Goal: Book appointment/travel/reservation

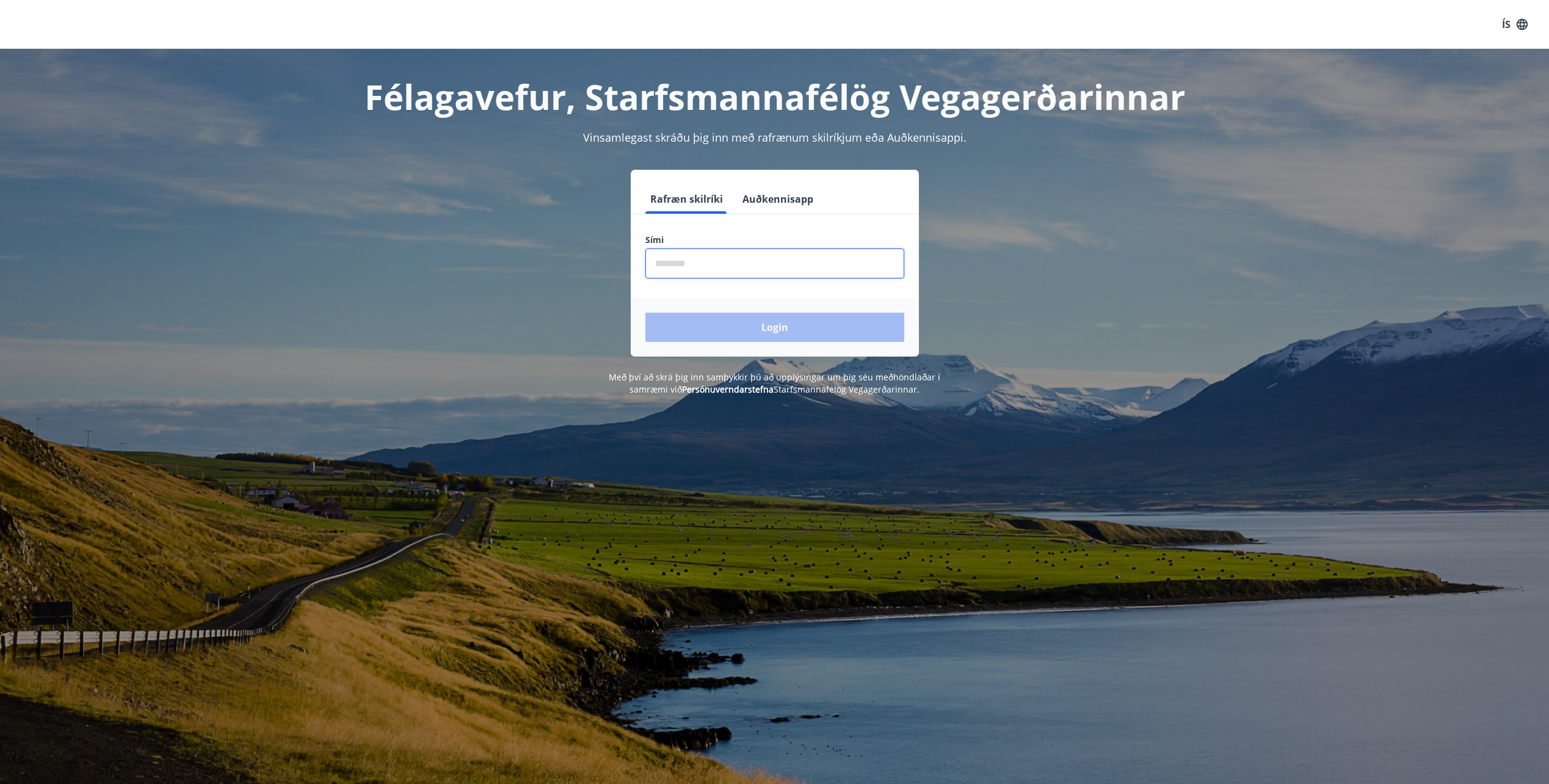
click at [713, 277] on input "phone" at bounding box center [774, 263] width 259 height 30
type input "********"
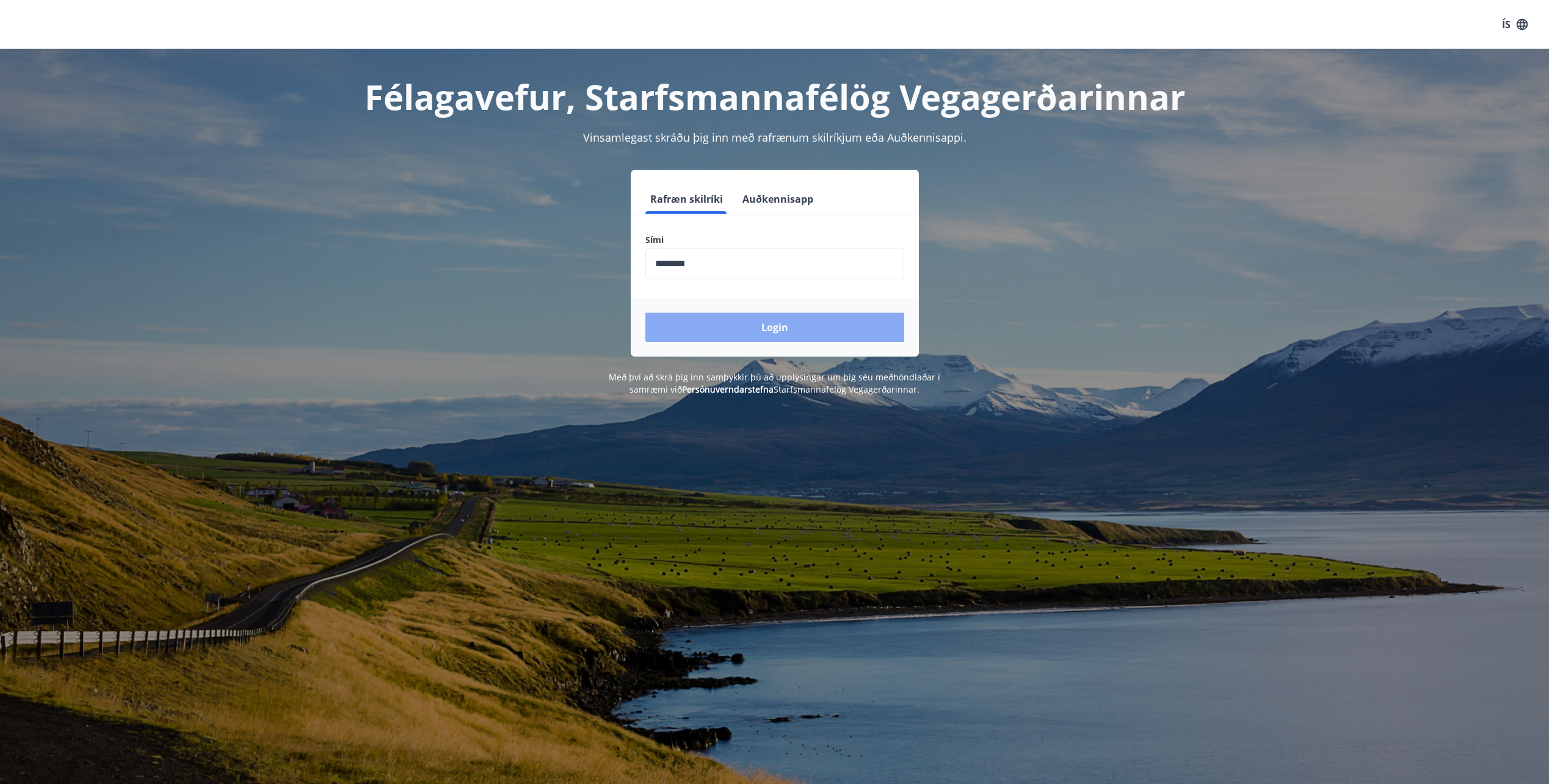
click at [715, 329] on button "Login" at bounding box center [774, 327] width 259 height 30
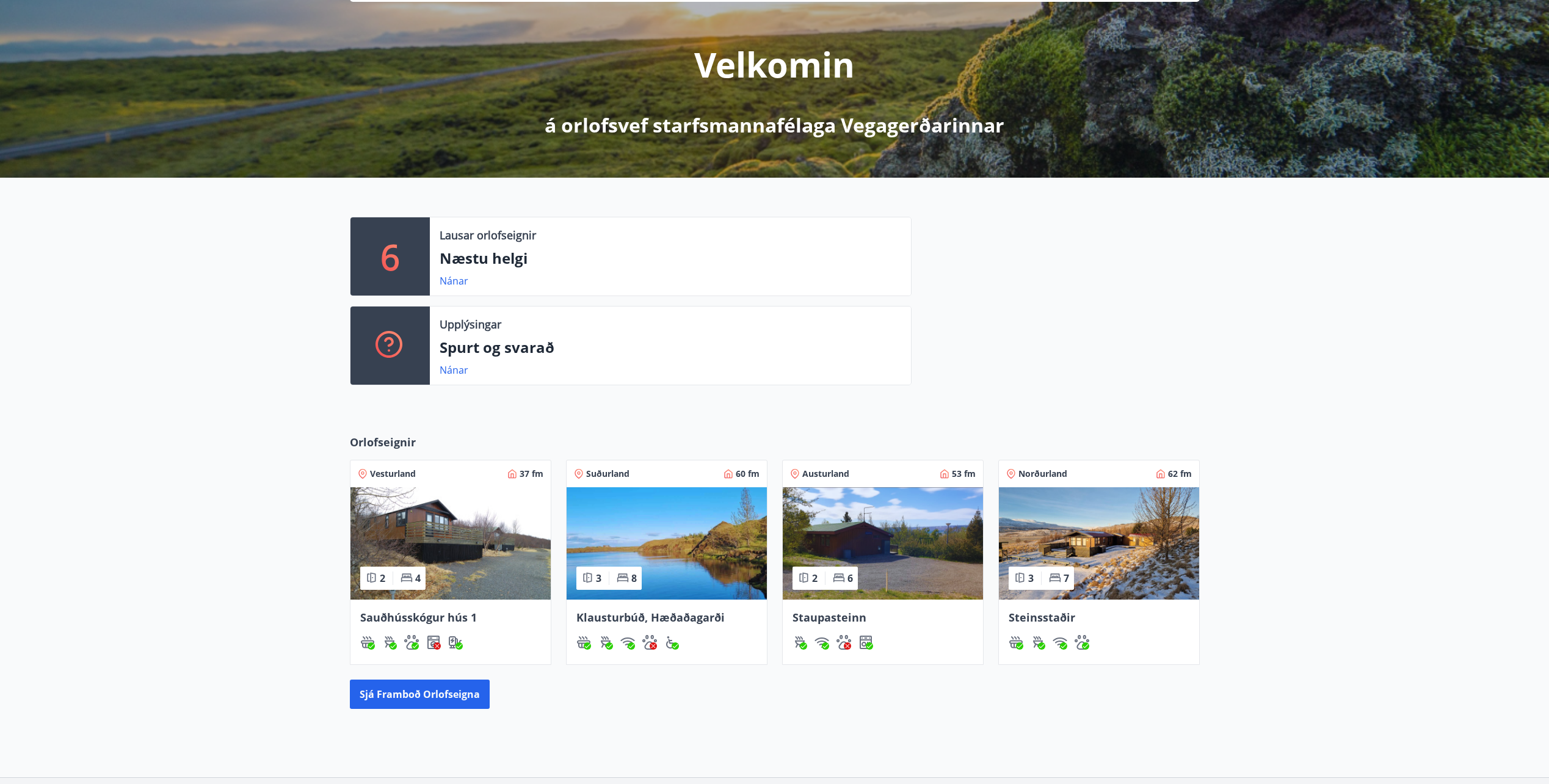
scroll to position [223, 0]
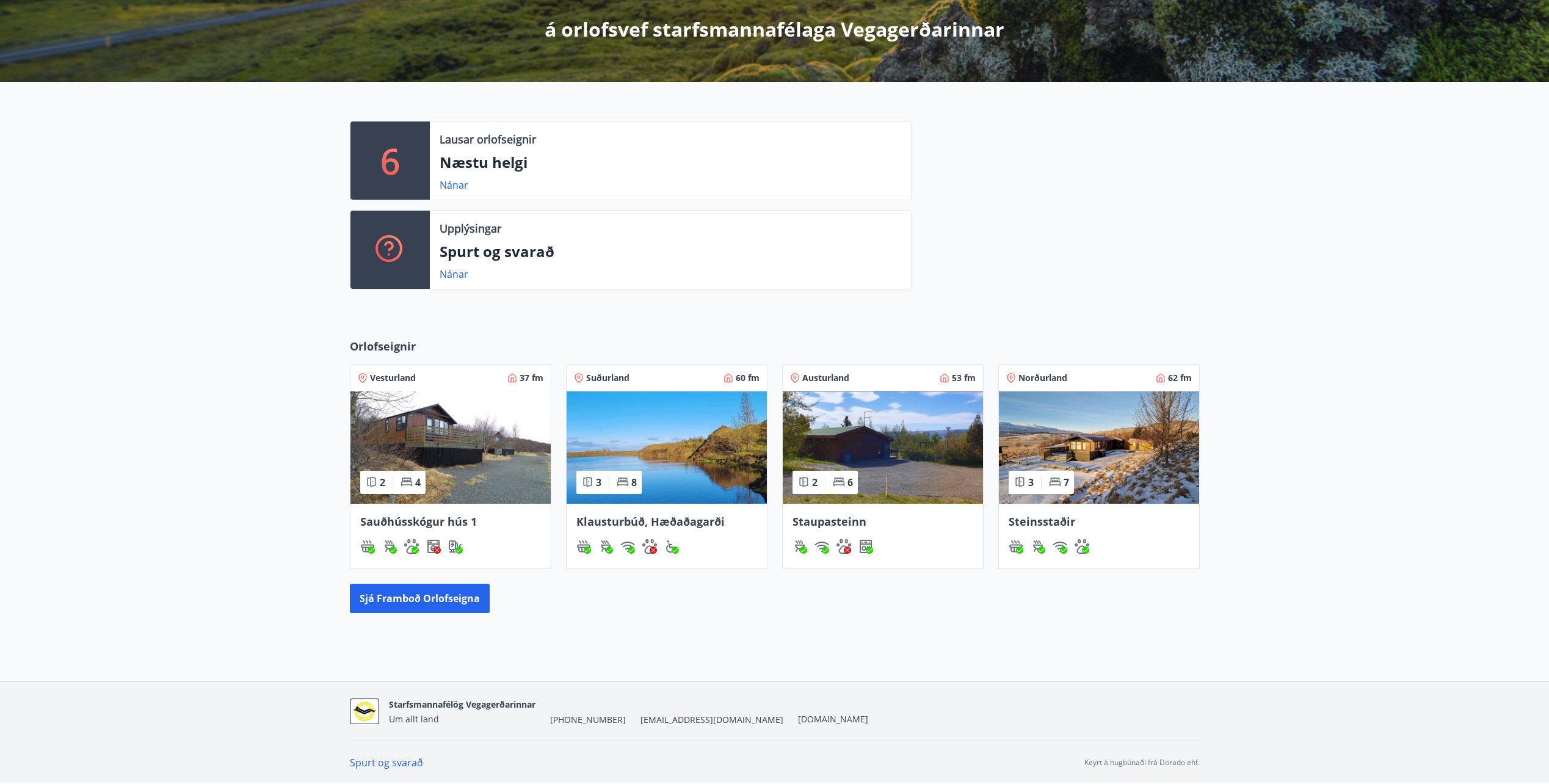
click at [839, 521] on span "Staupasteinn" at bounding box center [830, 521] width 74 height 14
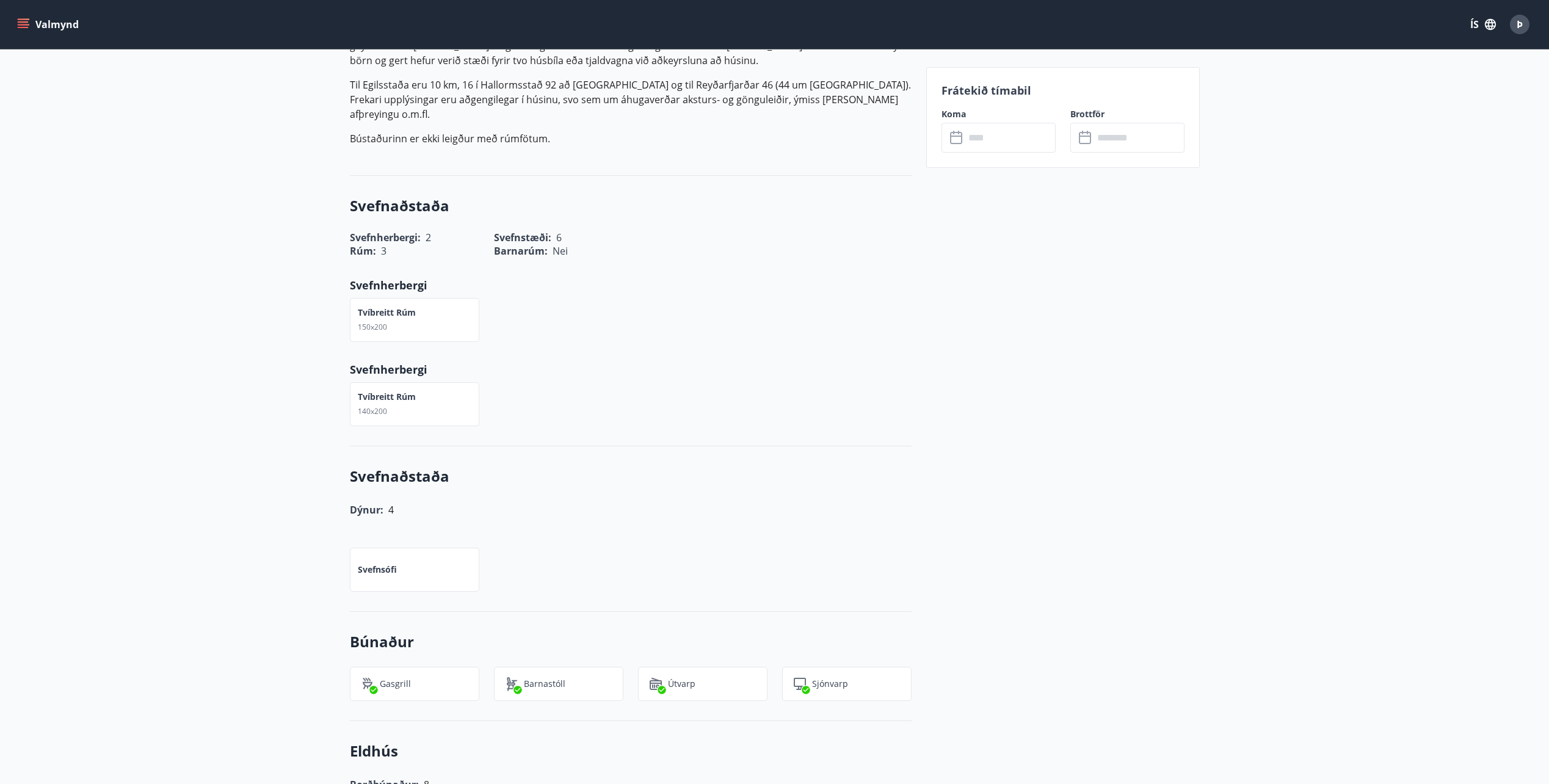
scroll to position [427, 0]
click at [997, 136] on input "text" at bounding box center [1010, 137] width 91 height 30
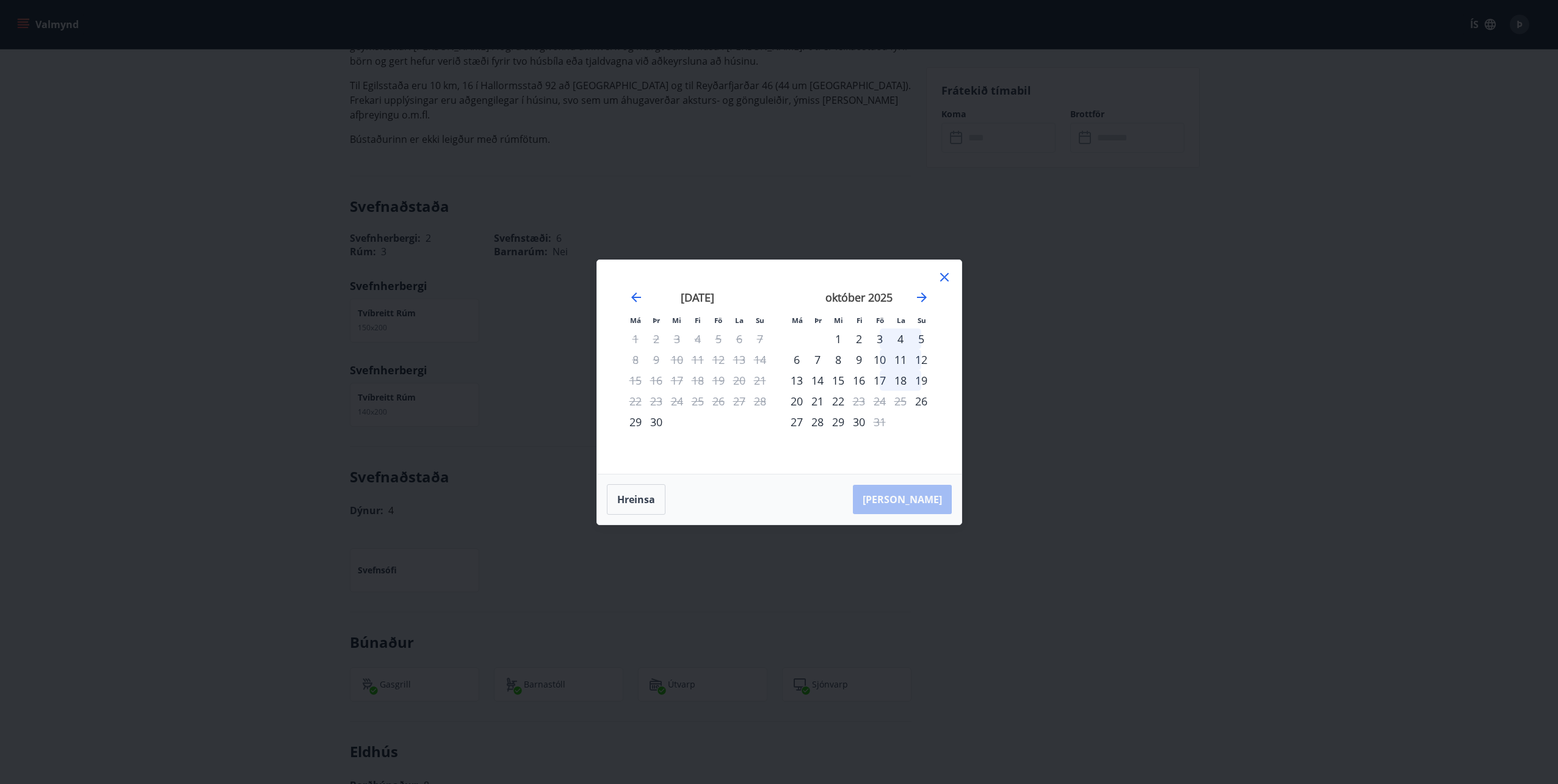
click at [935, 281] on div "október 2025 1 2 3 4 5 6 7 8 9 10 11 12 13 14 15 16 17 18 19 20 21 22 23 24 25 …" at bounding box center [858, 374] width 161 height 200
click at [918, 300] on icon "Move forward to switch to the next month." at bounding box center [921, 297] width 14 height 14
click at [942, 278] on icon at bounding box center [944, 277] width 8 height 8
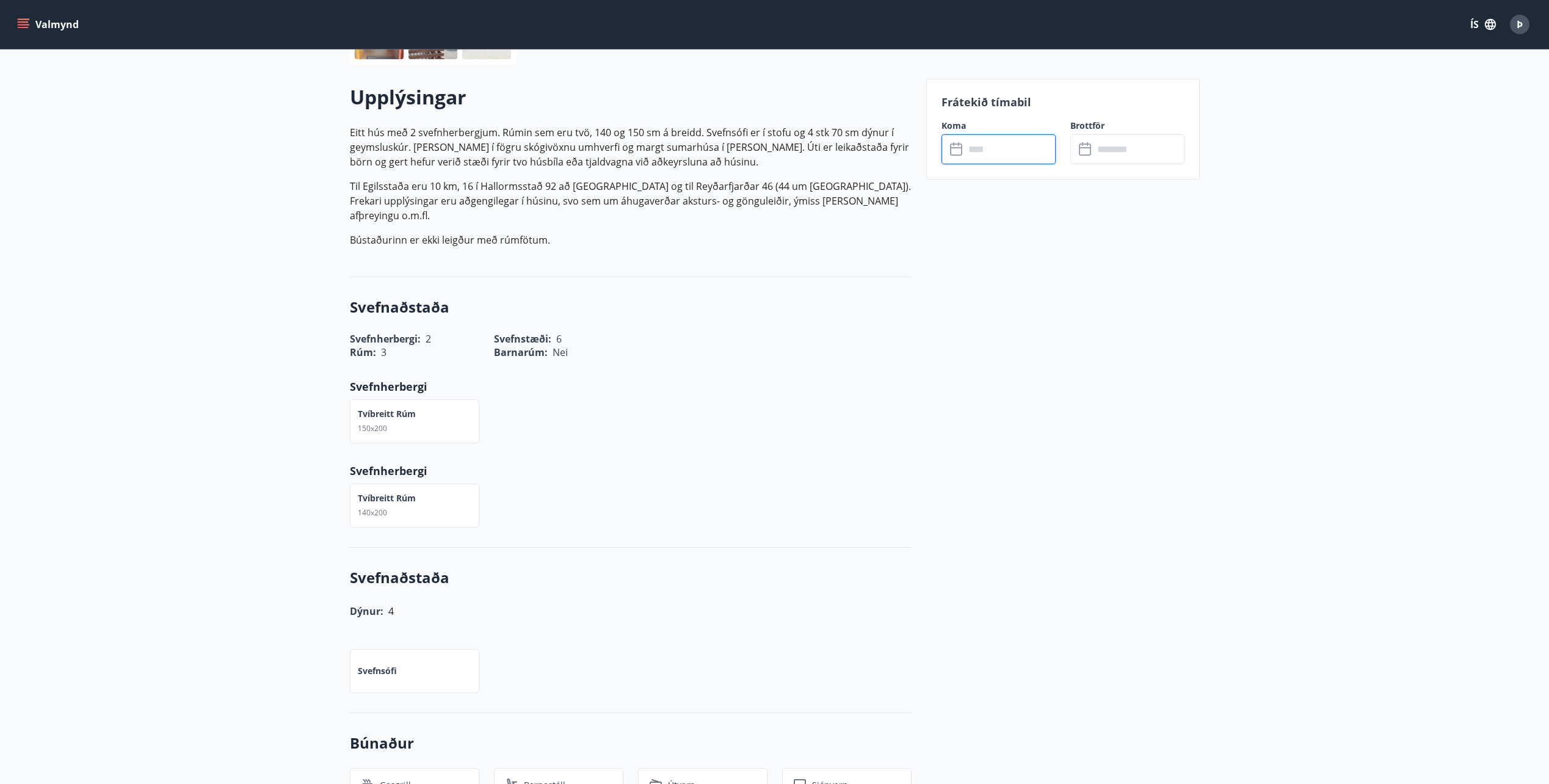
scroll to position [305, 0]
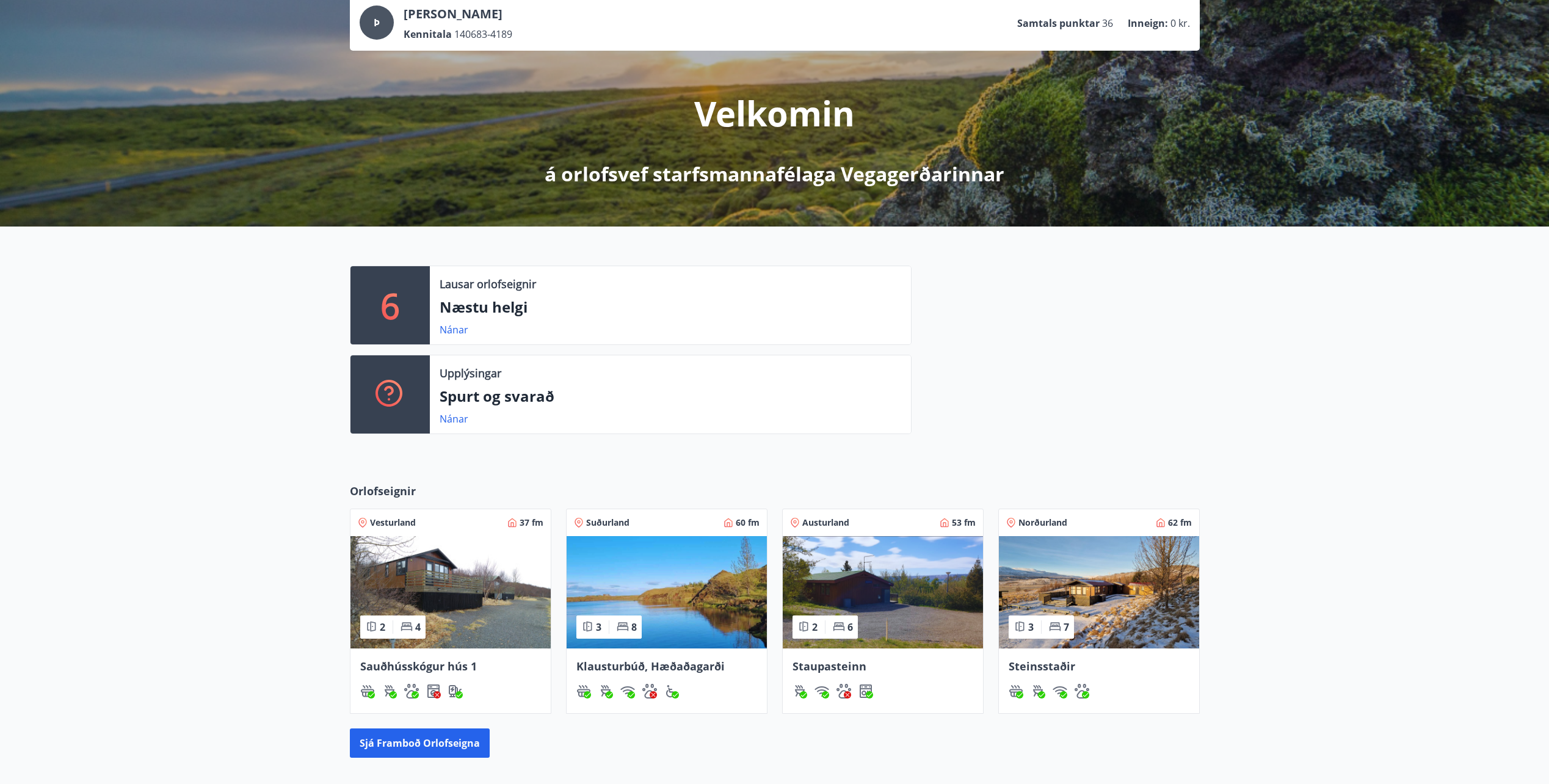
scroll to position [223, 0]
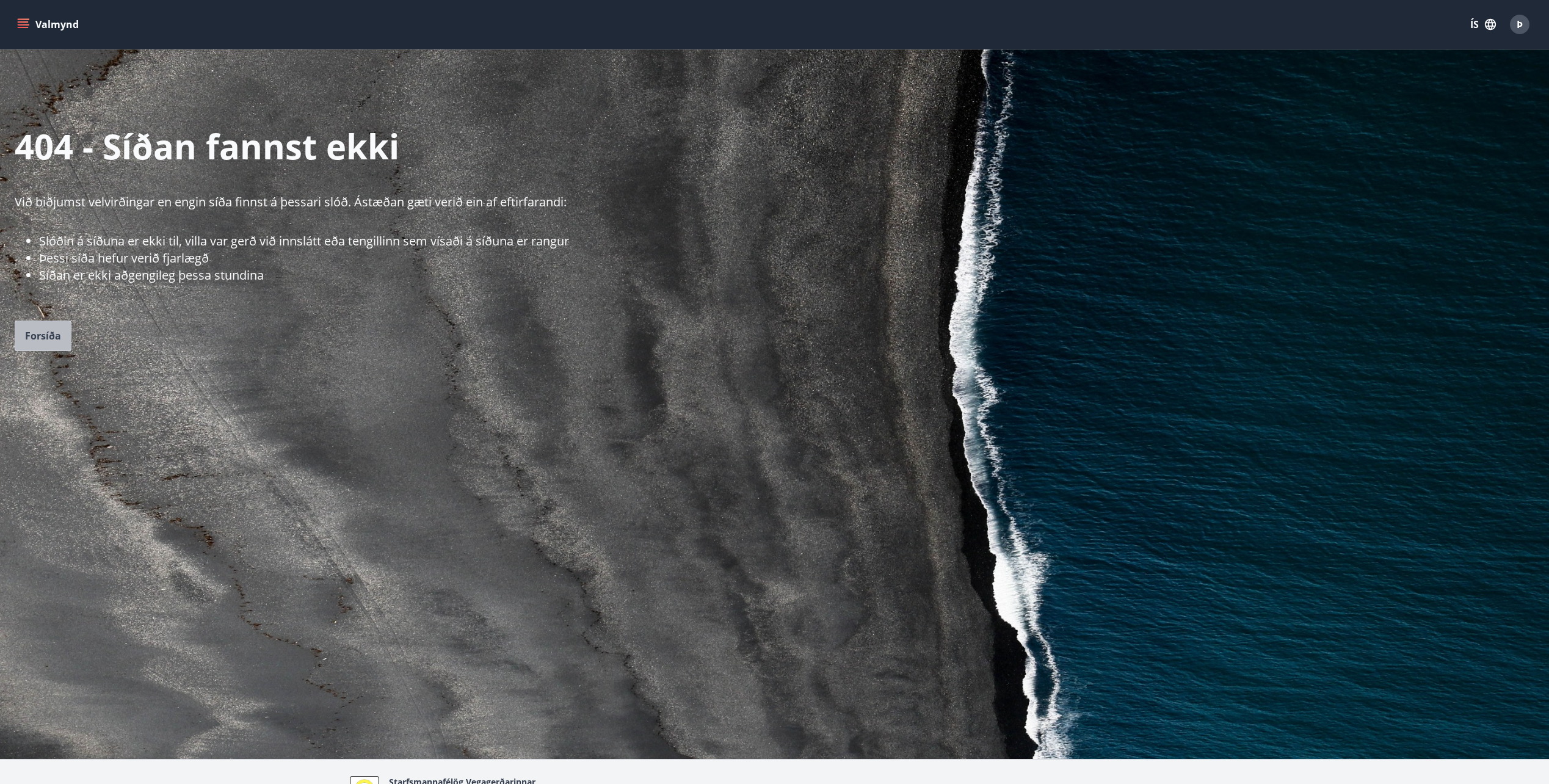
click at [62, 335] on button "Forsíða" at bounding box center [42, 336] width 56 height 30
